Goal: Find contact information: Find contact information

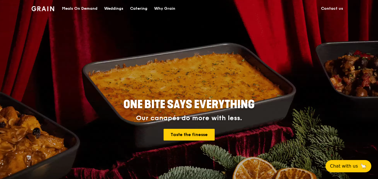
scroll to position [28, 0]
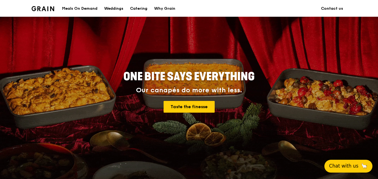
click at [346, 166] on span "Chat with us" at bounding box center [344, 166] width 29 height 7
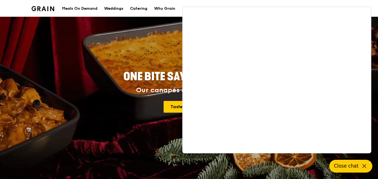
scroll to position [56, 0]
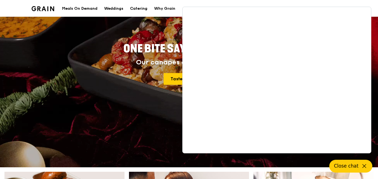
click at [102, 87] on div "ONE BITE SAYS EVERYTHING Our canapés do more with less. Taste the finesse" at bounding box center [189, 64] width 252 height 46
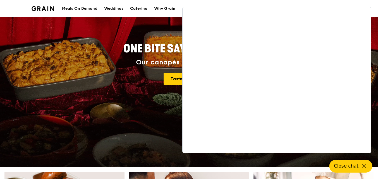
click at [161, 141] on div "ONE BITE SAYS EVERYTHING Our canapés do more with less. Taste the finesse" at bounding box center [189, 64] width 277 height 207
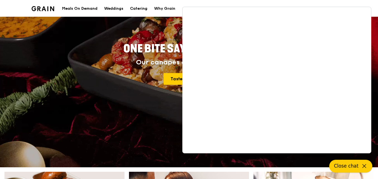
click at [361, 165] on button "Close chat" at bounding box center [351, 166] width 43 height 13
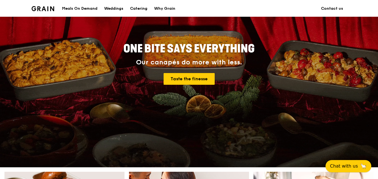
scroll to position [140, 0]
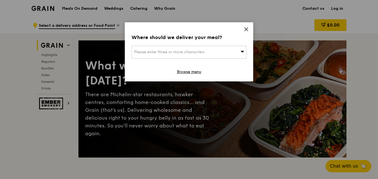
click at [215, 53] on div "Please enter three or more characters" at bounding box center [189, 52] width 115 height 13
drag, startPoint x: 215, startPoint y: 52, endPoint x: 220, endPoint y: 48, distance: 7.2
click at [215, 52] on input "search" at bounding box center [189, 52] width 115 height 12
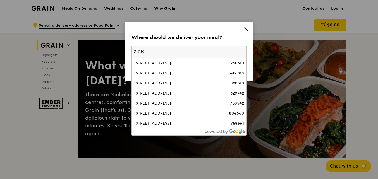
type input "310195"
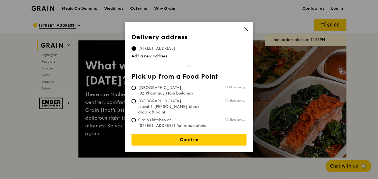
click at [250, 28] on div "Delivery address Pick up from a Food Point Delivery address [STREET_ADDRESS] Ad…" at bounding box center [189, 87] width 129 height 130
click at [255, 27] on div "Delivery address Pick up from a Food Point Delivery address [STREET_ADDRESS] Ad…" at bounding box center [189, 89] width 378 height 179
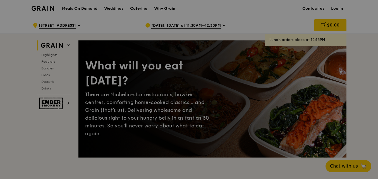
click at [250, 30] on div at bounding box center [189, 89] width 378 height 179
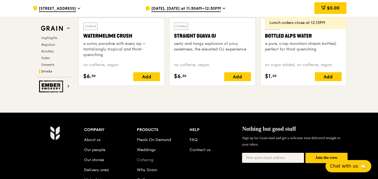
scroll to position [2386, 0]
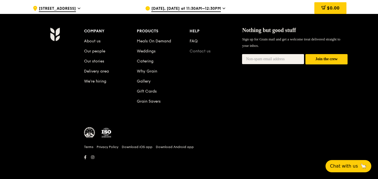
click at [197, 52] on link "Contact us" at bounding box center [200, 51] width 21 height 5
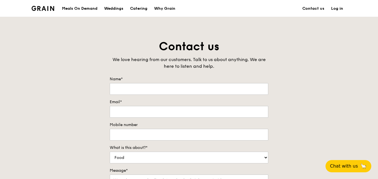
click at [361, 94] on div "Contact us We love hearing from our customers. Talk to us about anything. We ar…" at bounding box center [189, 156] width 378 height 234
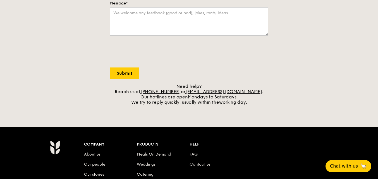
scroll to position [280, 0]
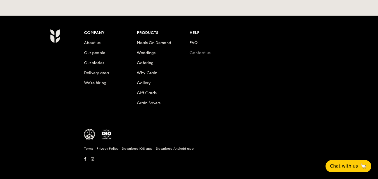
click at [200, 54] on link "Contact us" at bounding box center [200, 53] width 21 height 5
click at [192, 52] on link "Contact us" at bounding box center [200, 53] width 21 height 5
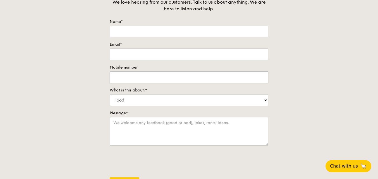
scroll to position [0, 0]
